Goal: Transaction & Acquisition: Obtain resource

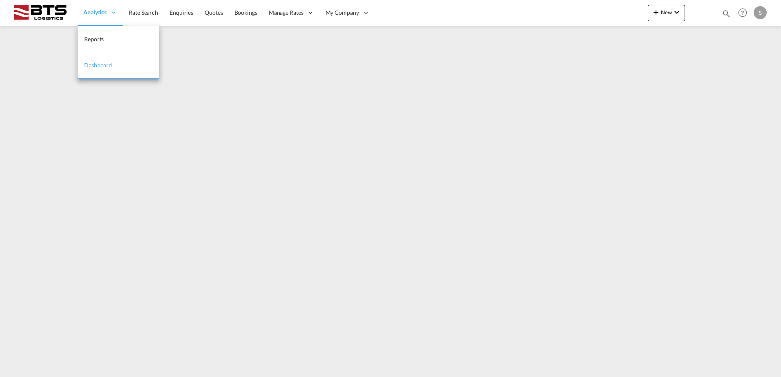
click at [88, 12] on span "Analytics" at bounding box center [94, 12] width 23 height 8
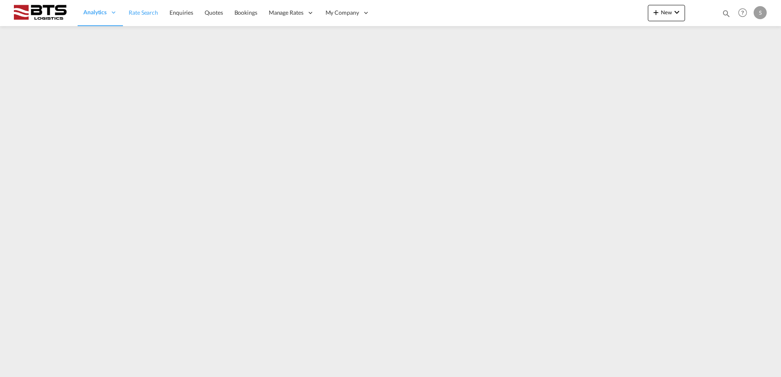
click at [134, 14] on span "Rate Search" at bounding box center [143, 12] width 29 height 7
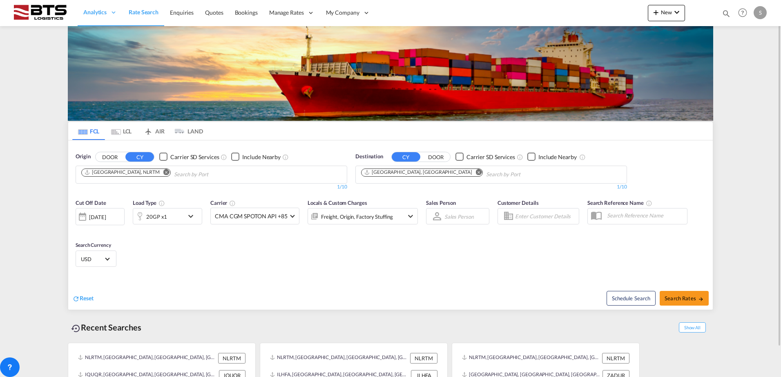
click at [476, 172] on md-icon "Remove" at bounding box center [479, 172] width 6 height 6
click at [399, 172] on body "Analytics Reports Dashboard Rate Search Enquiries Quotes Bookings" at bounding box center [390, 188] width 781 height 377
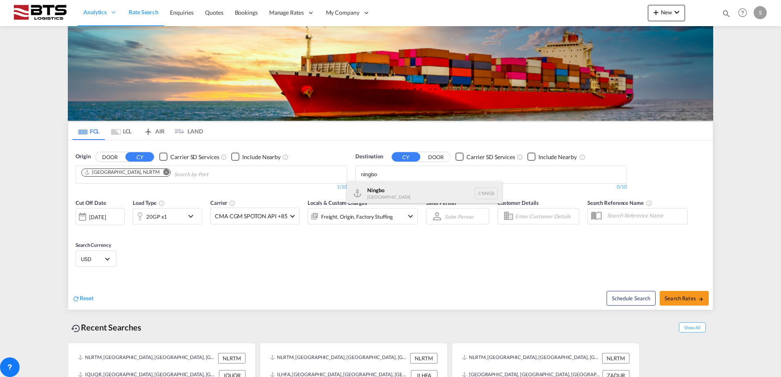
type input "ningbo"
click at [384, 188] on div "Ningbo [GEOGRAPHIC_DATA] CNNGB" at bounding box center [424, 193] width 155 height 25
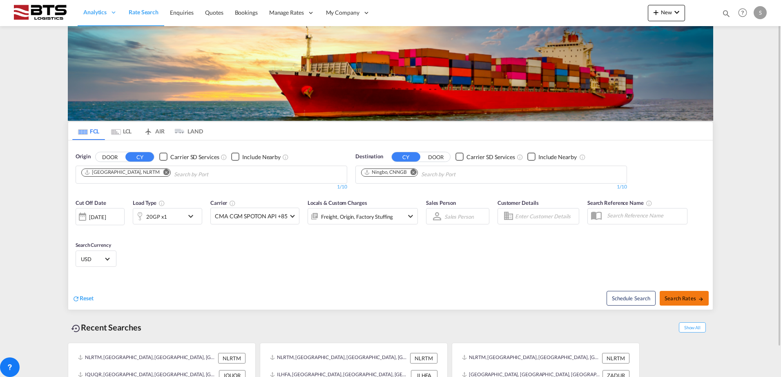
click at [678, 303] on button "Search Rates" at bounding box center [684, 298] width 49 height 15
type input "NLRTM to CNNGB / [DATE]"
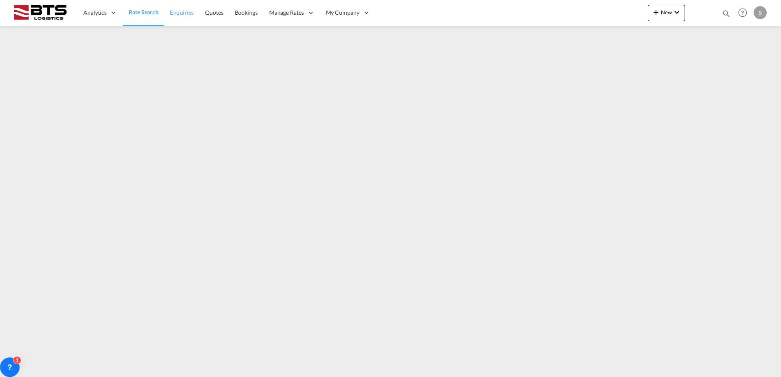
click at [182, 12] on span "Enquiries" at bounding box center [182, 12] width 24 height 7
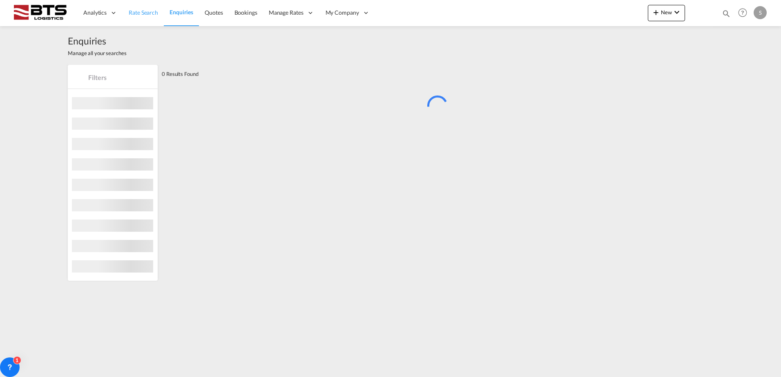
click at [153, 16] on span "Rate Search" at bounding box center [143, 12] width 29 height 7
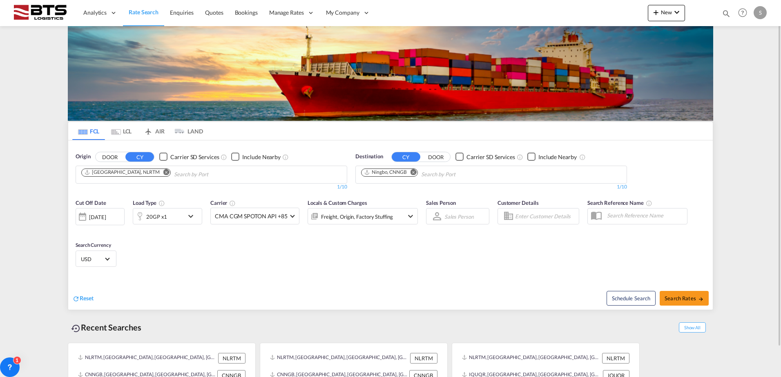
click at [188, 213] on md-icon "icon-chevron-down" at bounding box center [193, 217] width 14 height 10
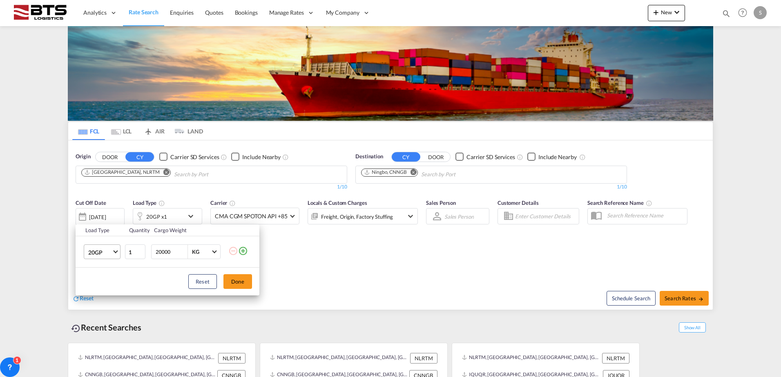
click at [117, 250] on span "Choose: \a20GP" at bounding box center [115, 251] width 4 height 4
drag, startPoint x: 290, startPoint y: 278, endPoint x: 289, endPoint y: 274, distance: 4.1
click at [290, 277] on md-backdrop at bounding box center [390, 188] width 781 height 377
click at [310, 275] on div "Load Type Quantity Cargo Weight 20GP 1 20000 KG KG Load type addition is restri…" at bounding box center [390, 188] width 781 height 377
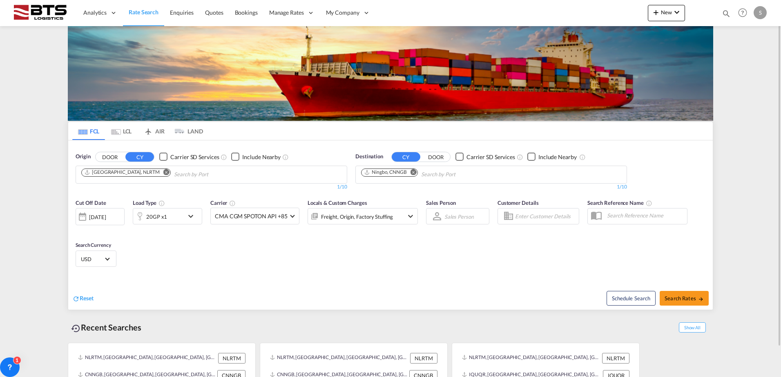
drag, startPoint x: 417, startPoint y: 171, endPoint x: 404, endPoint y: 177, distance: 15.0
click at [417, 171] on button "Remove" at bounding box center [411, 173] width 12 height 8
click at [395, 173] on input "Chips input." at bounding box center [400, 174] width 78 height 13
click at [395, 173] on body "Analytics Reports Dashboard Rate Search Enquiries Quotes Bookings" at bounding box center [390, 188] width 781 height 377
type input "SOHAR"
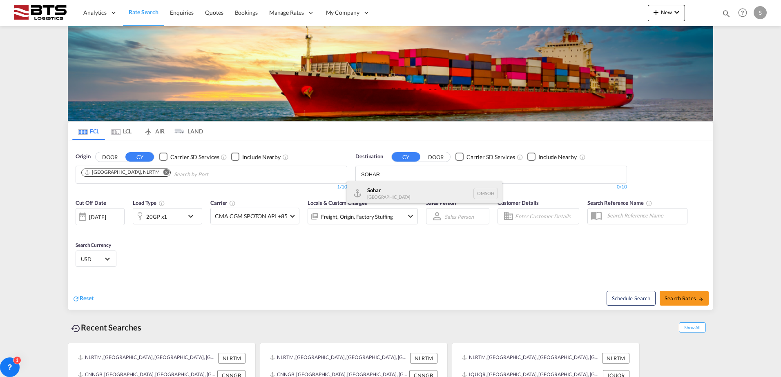
click at [372, 191] on div "Sohar [GEOGRAPHIC_DATA] [GEOGRAPHIC_DATA]" at bounding box center [424, 193] width 155 height 25
click at [186, 216] on md-icon "icon-chevron-down" at bounding box center [193, 217] width 14 height 10
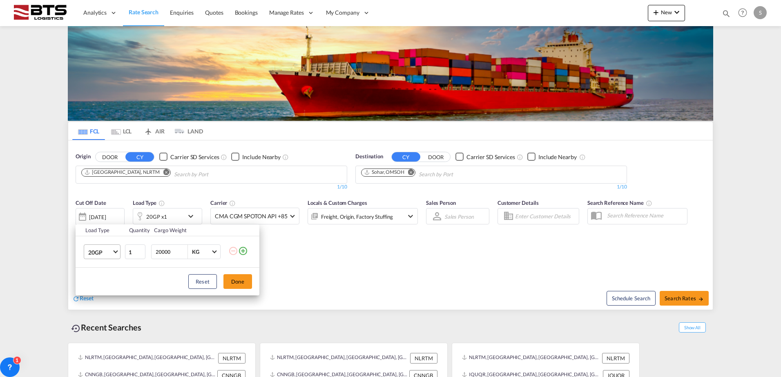
click at [112, 251] on md-select-value "20GP" at bounding box center [103, 252] width 33 height 14
click at [97, 290] on div "40HC" at bounding box center [95, 292] width 15 height 8
click at [231, 278] on button "Done" at bounding box center [237, 282] width 29 height 15
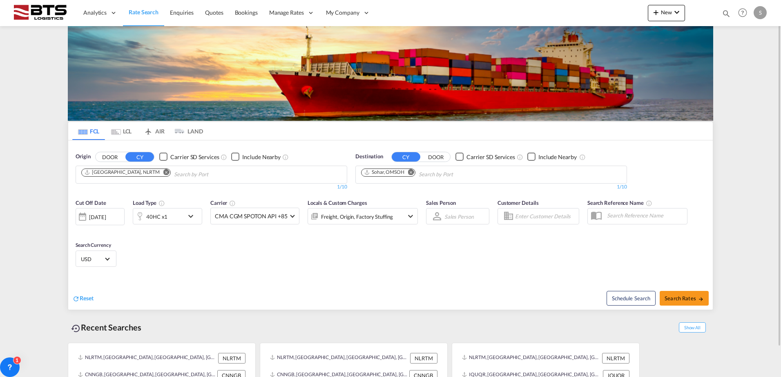
click at [370, 257] on div "Cut Off Date [DATE] [DATE] Load Type 40HC x1 Carrier CMA CGM SPOTON API +85 Onl…" at bounding box center [390, 235] width 645 height 80
click at [694, 304] on button "Search Rates" at bounding box center [684, 298] width 49 height 15
type input "NLRTM to OMSOH / [DATE]"
